Goal: Transaction & Acquisition: Purchase product/service

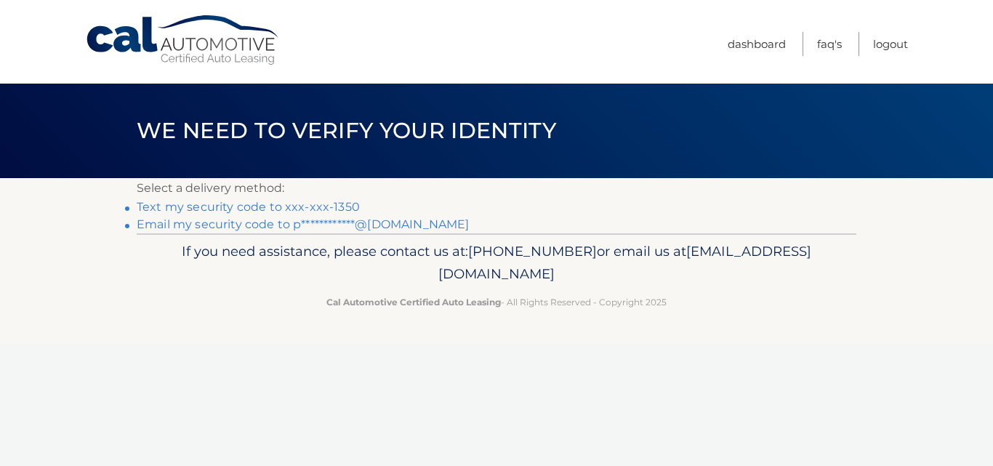
click at [240, 202] on link "Text my security code to xxx-xxx-1350" at bounding box center [248, 207] width 223 height 14
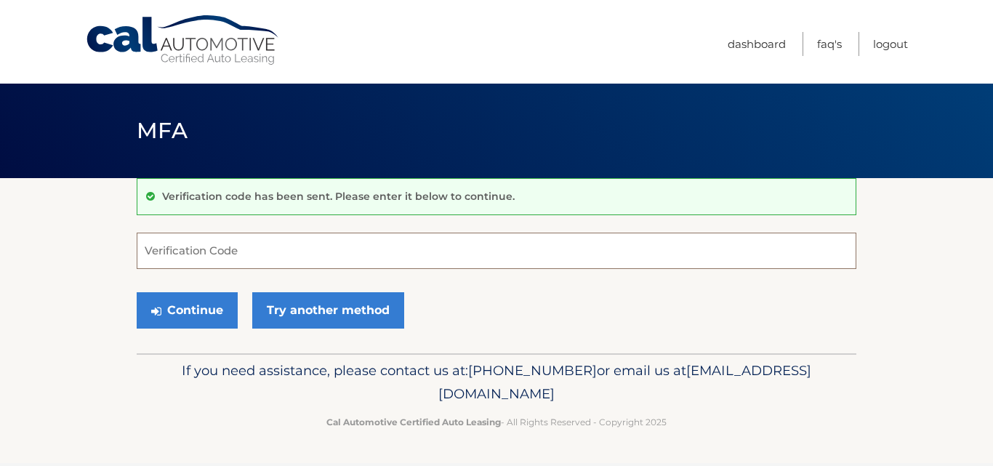
click at [167, 252] on input "Verification Code" at bounding box center [496, 251] width 719 height 36
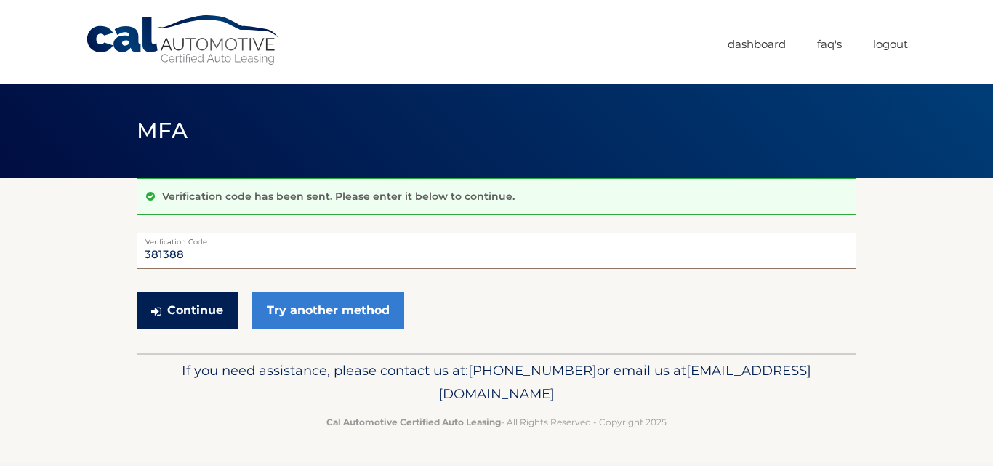
type input "381388"
click at [211, 303] on button "Continue" at bounding box center [187, 310] width 101 height 36
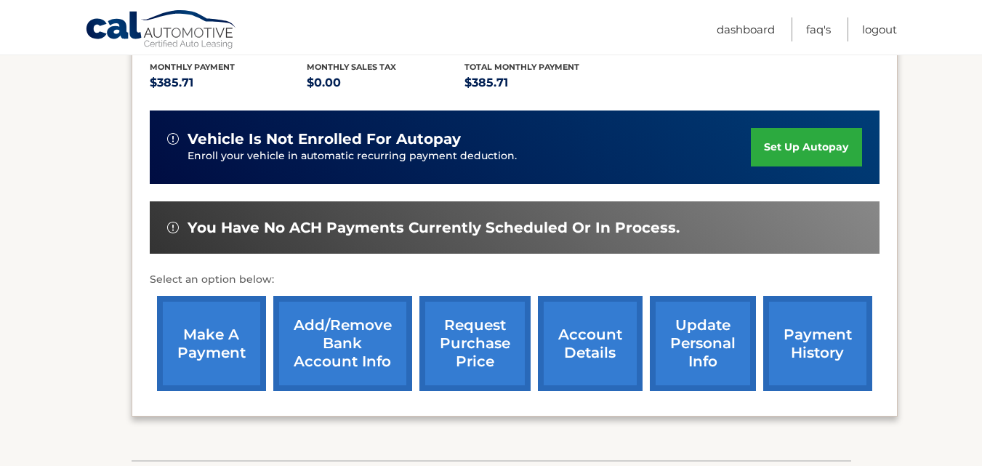
scroll to position [315, 0]
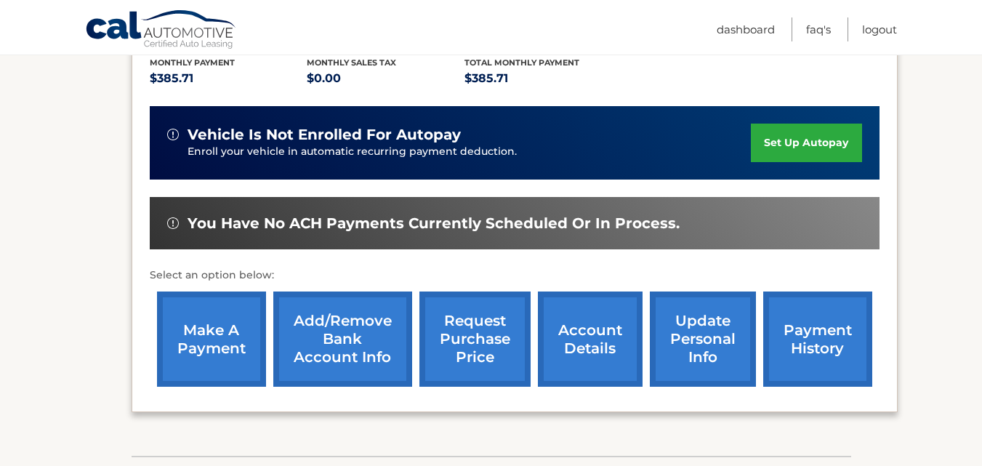
click at [178, 347] on link "make a payment" at bounding box center [211, 338] width 109 height 95
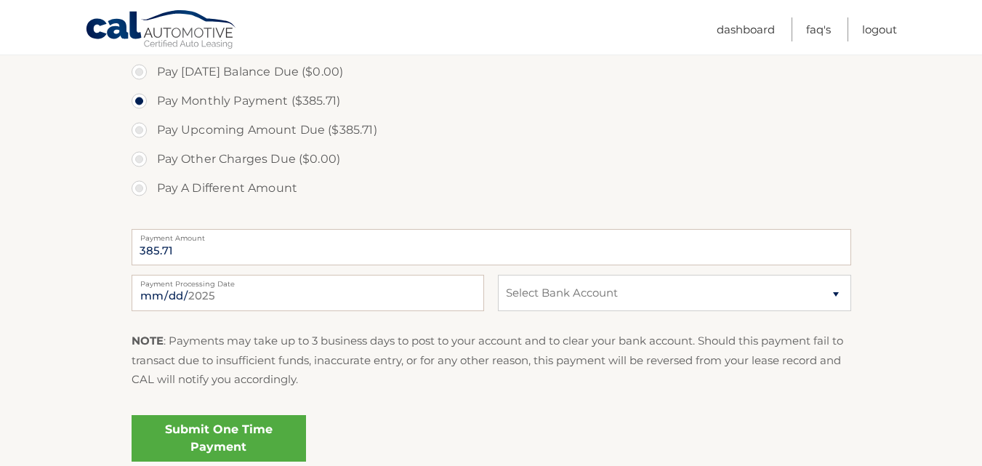
scroll to position [449, 0]
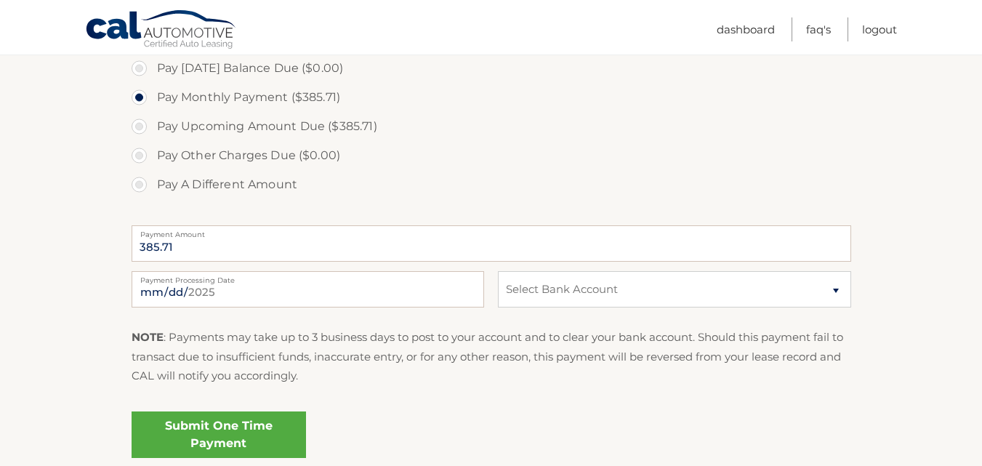
click at [171, 435] on link "Submit One Time Payment" at bounding box center [219, 434] width 174 height 47
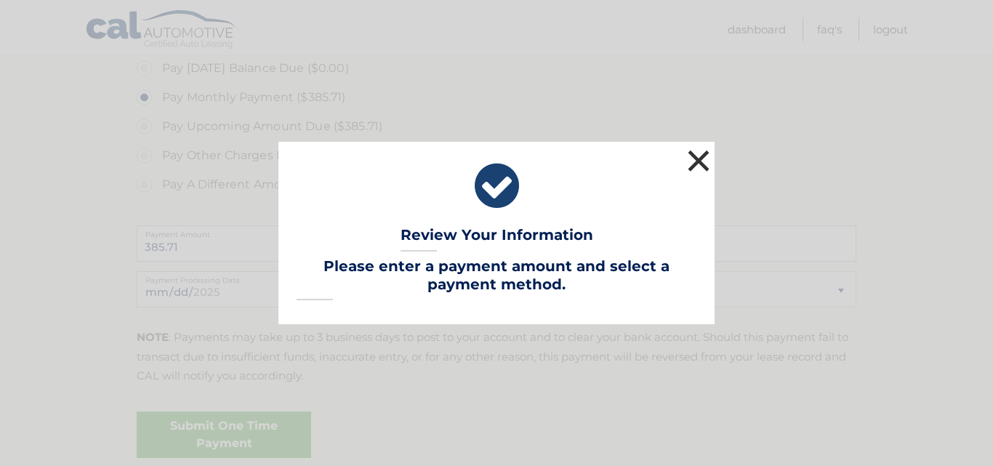
click at [703, 155] on button "×" at bounding box center [698, 160] width 29 height 29
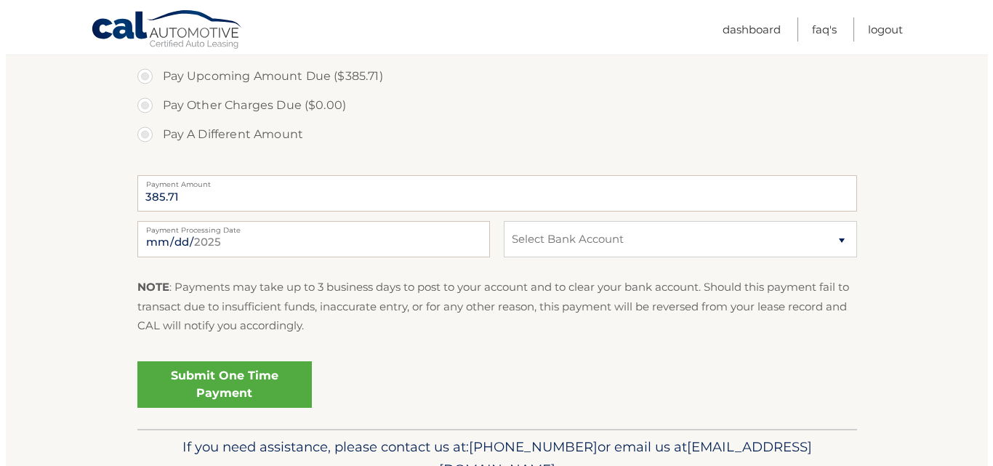
scroll to position [512, 0]
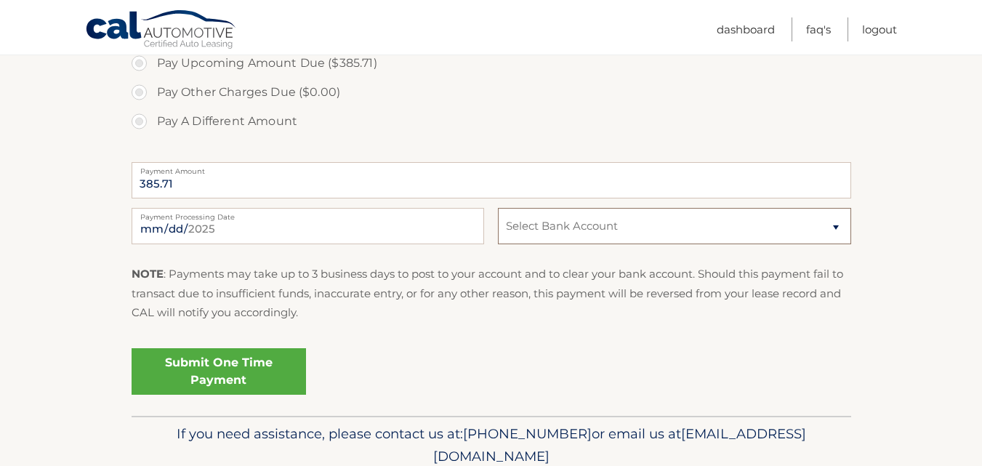
click at [835, 225] on select "Select Bank Account Checking BANK OF AMERICA N.A. *****6117 Checking TD BANK, N…" at bounding box center [674, 226] width 352 height 36
select select "YmUwOWQxZjgtMThiYy00ODBjLWE5ODgtMzZiOTg2YTkwMzQz"
click at [498, 208] on select "Select Bank Account Checking BANK OF AMERICA N.A. *****6117 Checking TD BANK, N…" at bounding box center [674, 226] width 352 height 36
click at [202, 356] on link "Submit One Time Payment" at bounding box center [219, 371] width 174 height 47
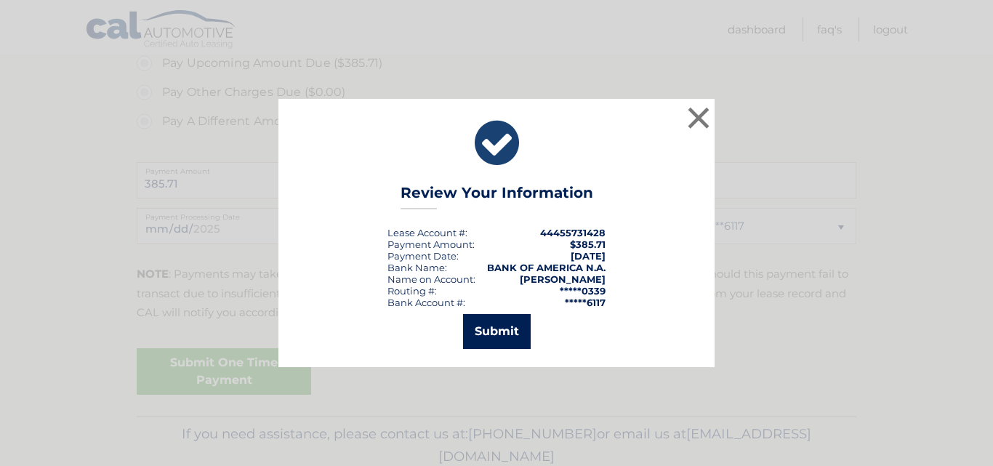
click at [496, 328] on button "Submit" at bounding box center [497, 331] width 68 height 35
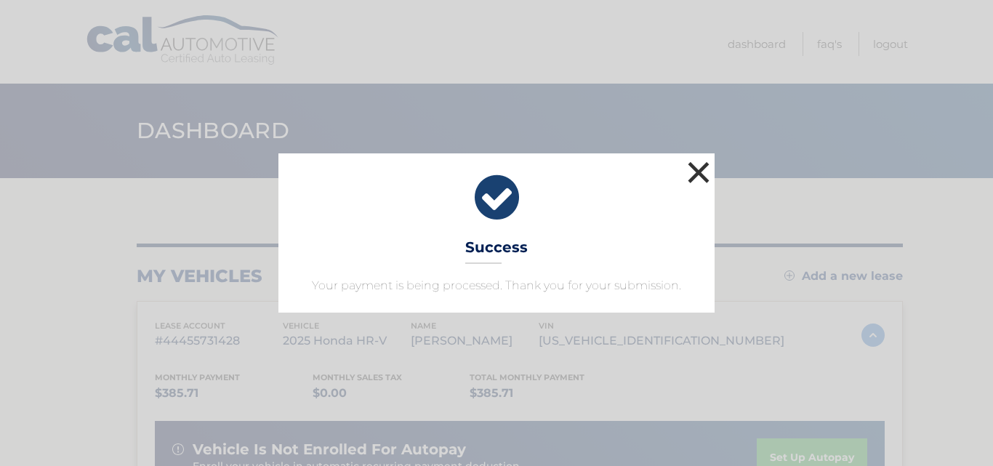
click at [696, 166] on button "×" at bounding box center [698, 172] width 29 height 29
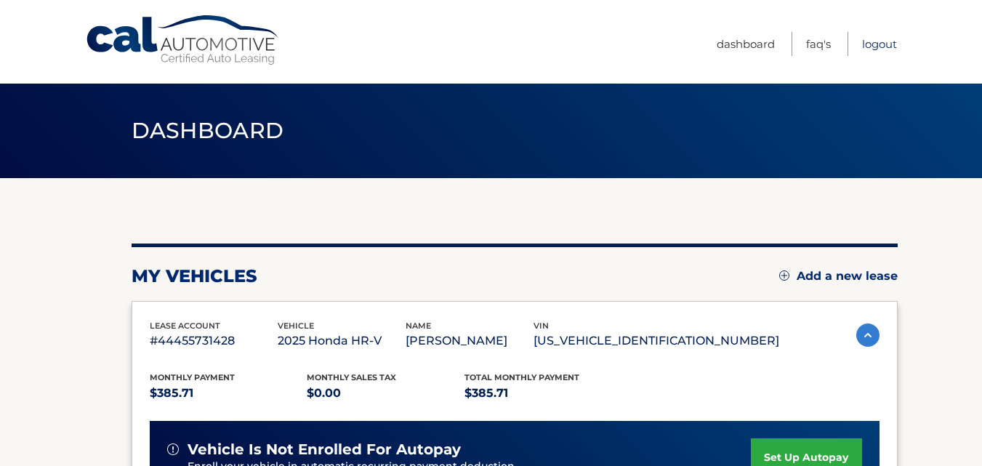
click at [874, 41] on link "Logout" at bounding box center [879, 44] width 35 height 24
